Goal: Check status: Check status

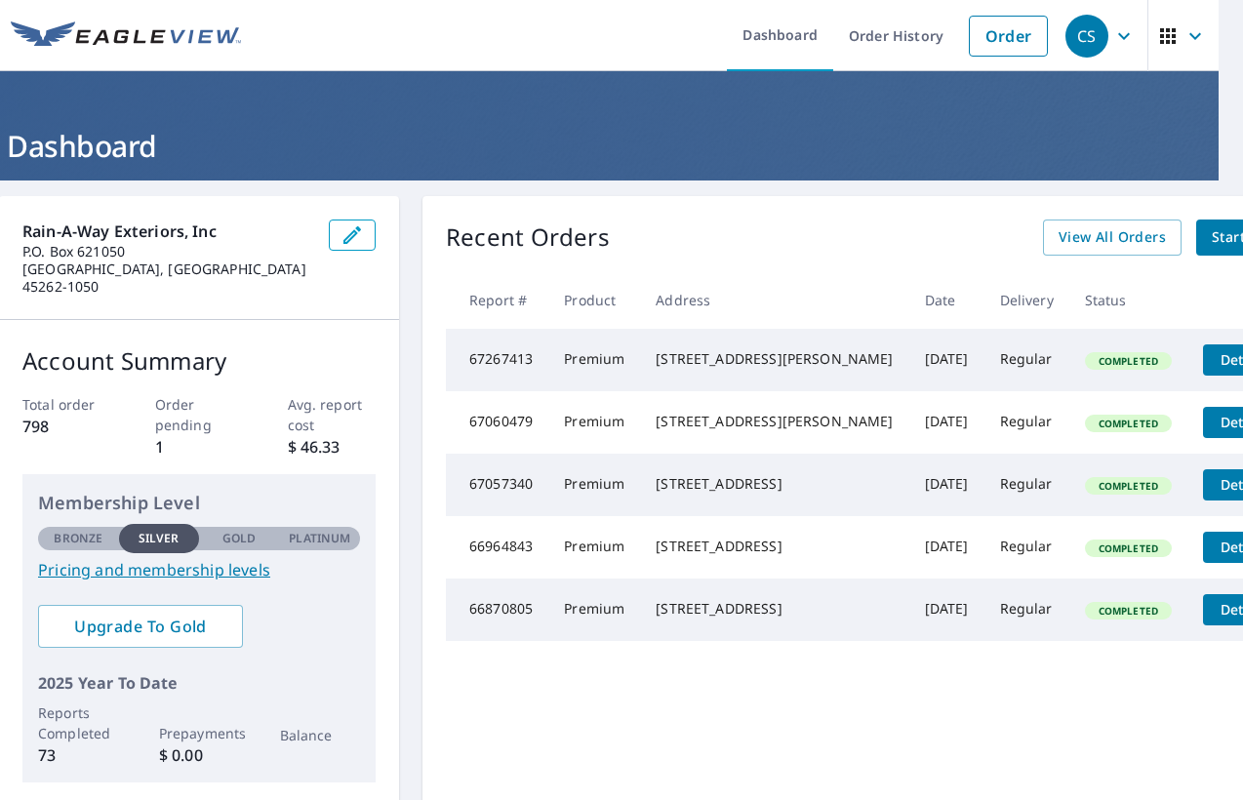
scroll to position [0, 84]
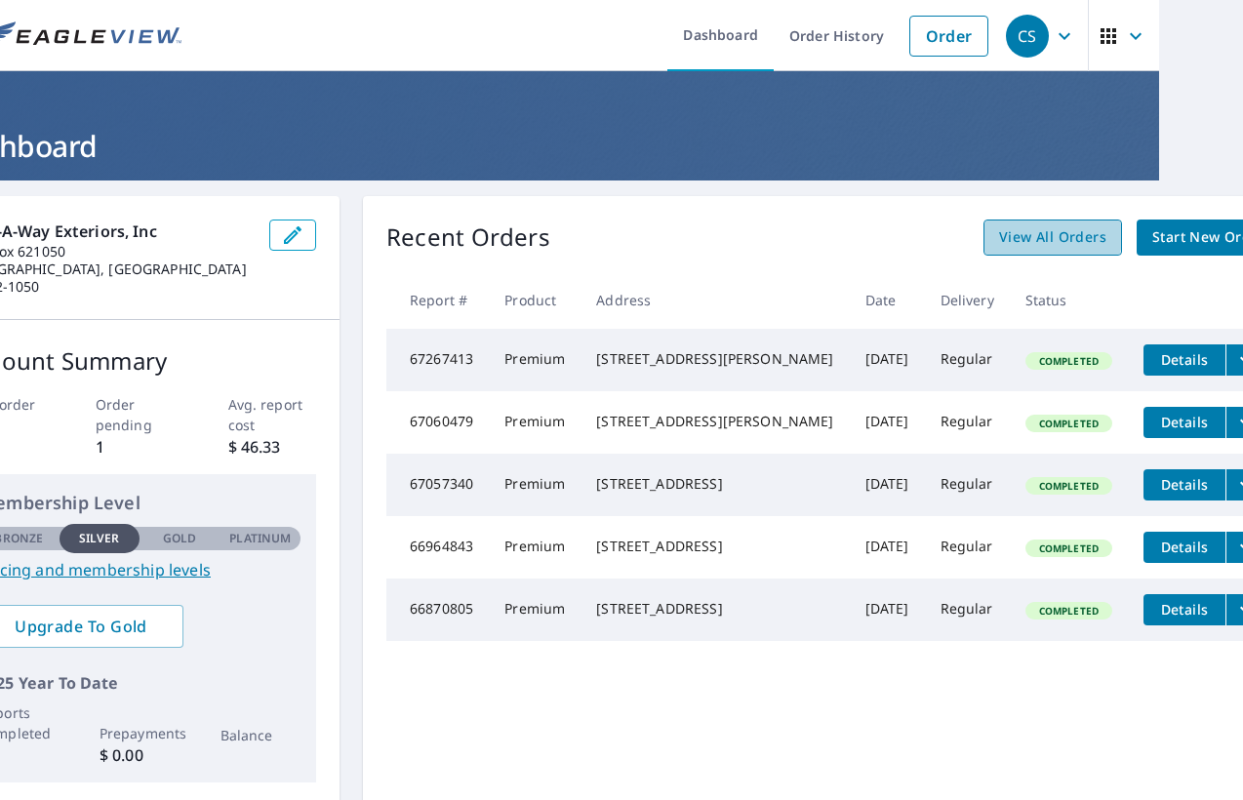
click at [999, 236] on span "View All Orders" at bounding box center [1052, 237] width 107 height 24
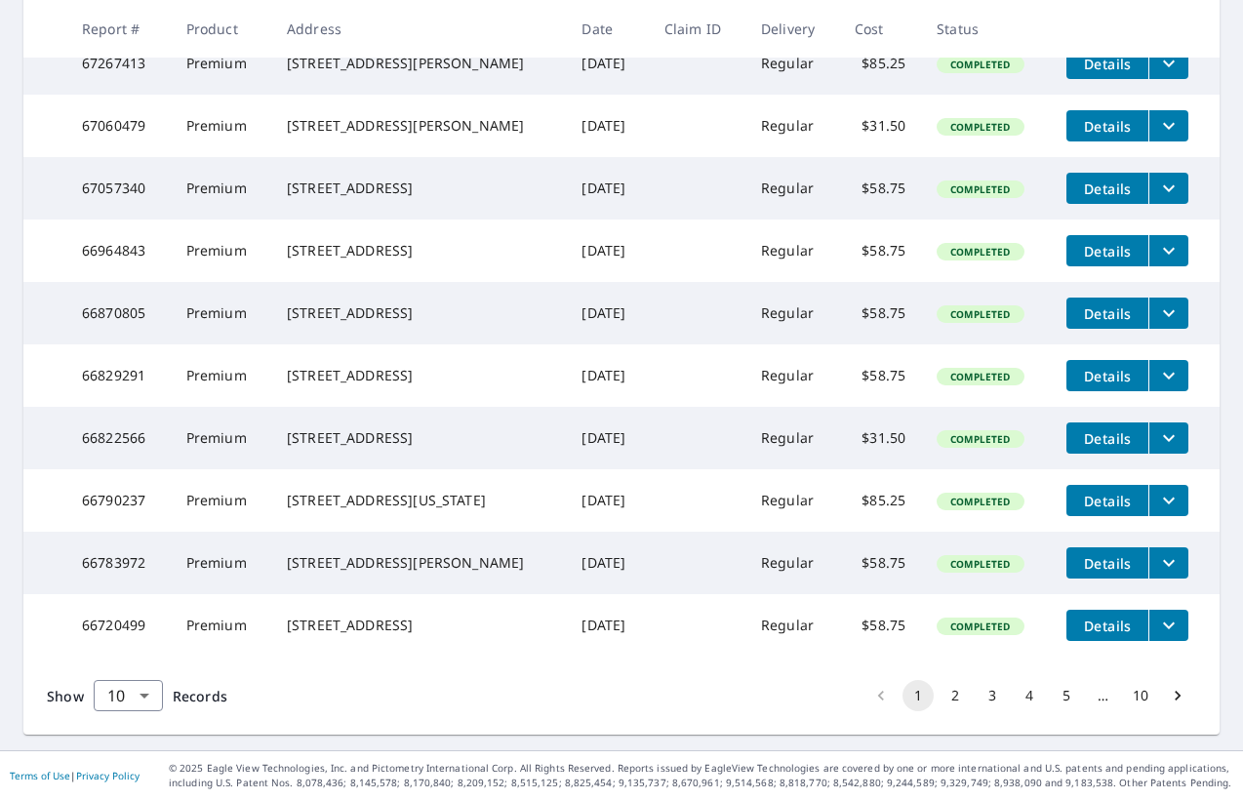
scroll to position [478, 0]
click at [952, 698] on button "2" at bounding box center [954, 695] width 31 height 31
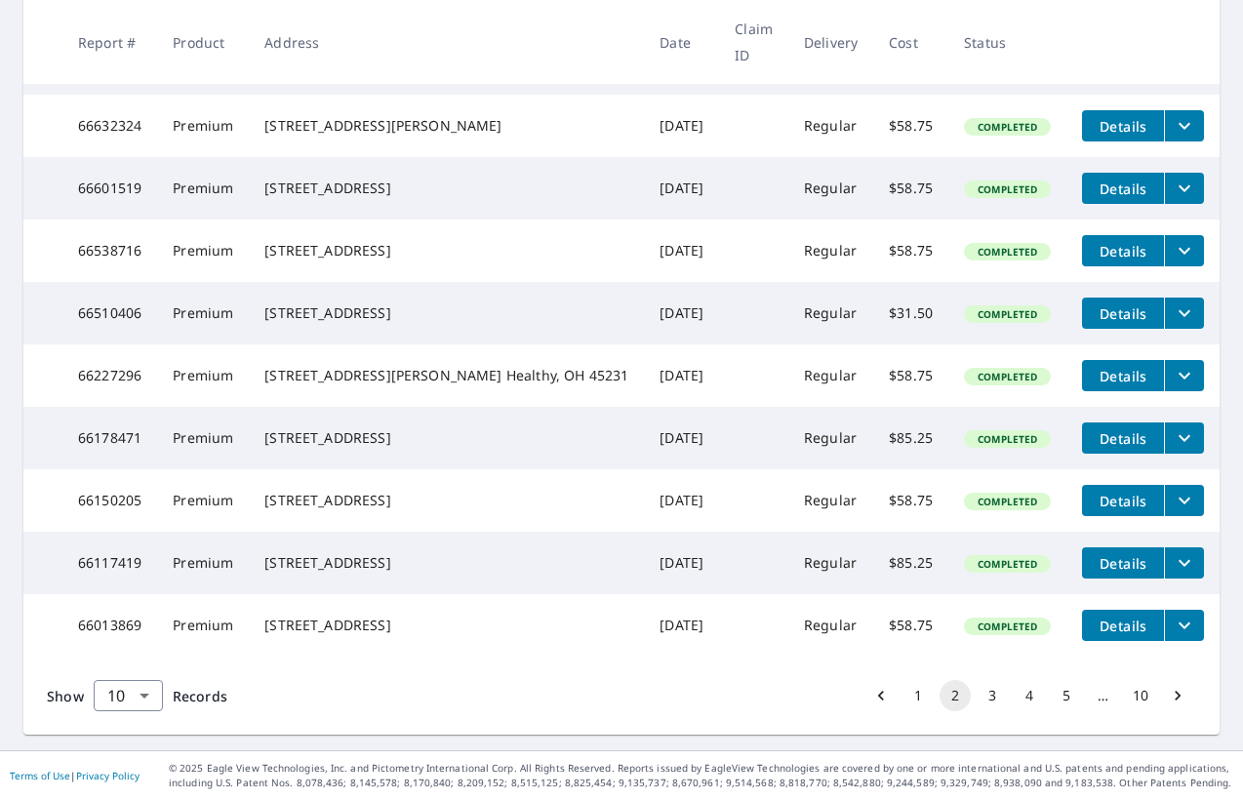
scroll to position [478, 0]
click at [994, 694] on button "3" at bounding box center [992, 695] width 31 height 31
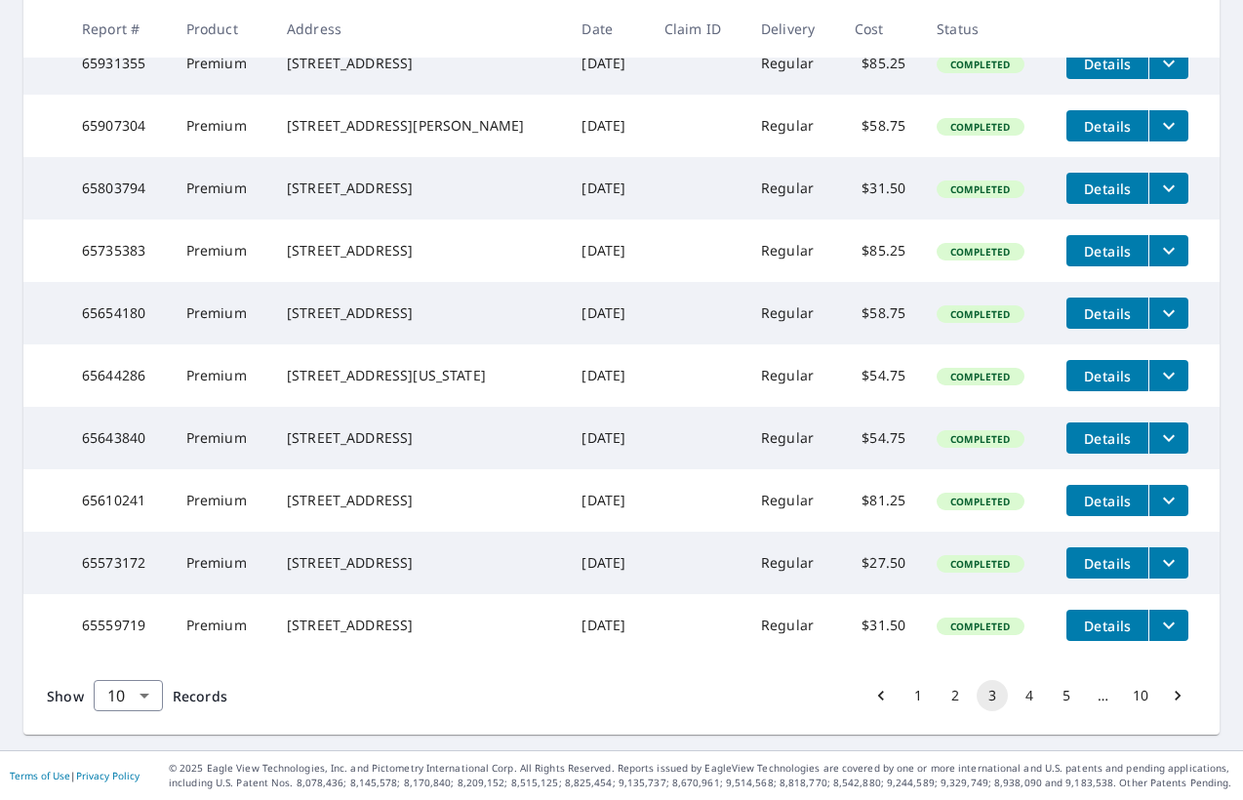
scroll to position [476, 0]
click at [1029, 697] on button "4" at bounding box center [1029, 695] width 31 height 31
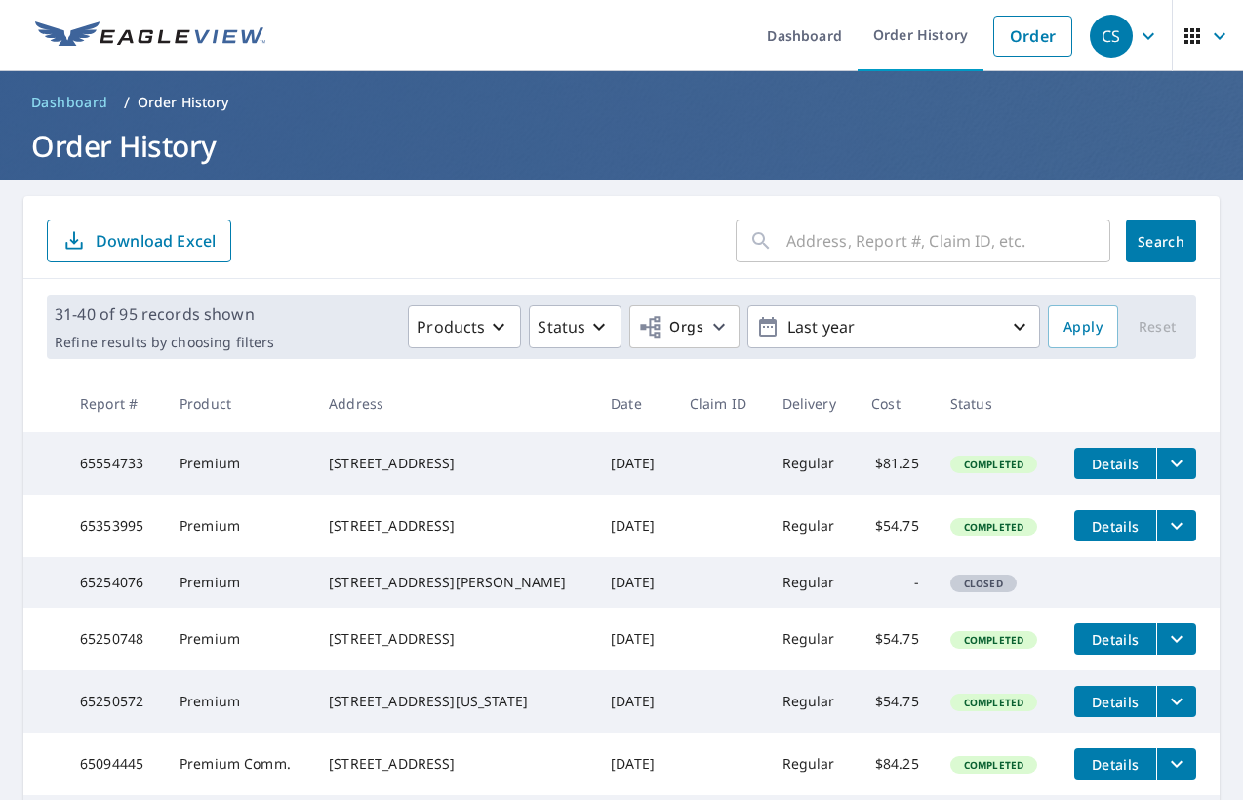
click at [833, 242] on input "text" at bounding box center [948, 241] width 324 height 55
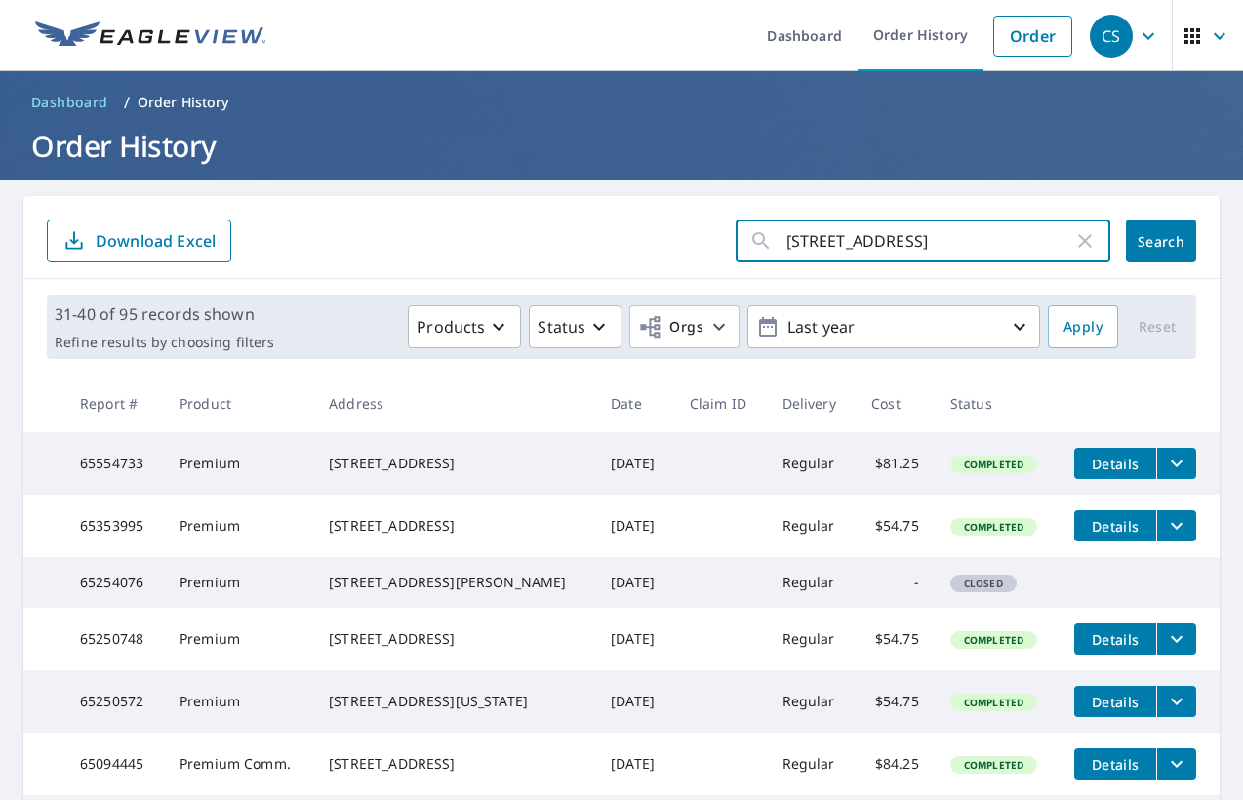
type input "[STREET_ADDRESS]"
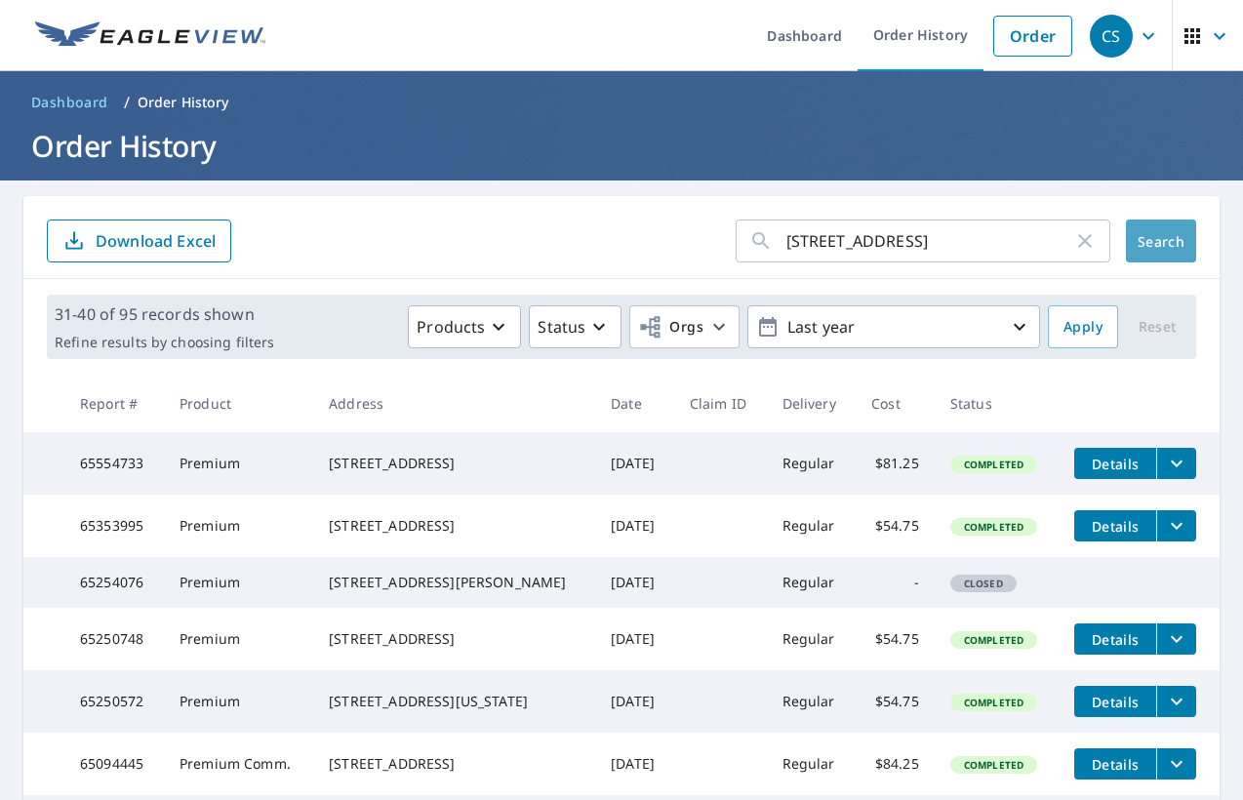
click at [1170, 235] on span "Search" at bounding box center [1160, 241] width 39 height 19
